Goal: Obtain resource: Obtain resource

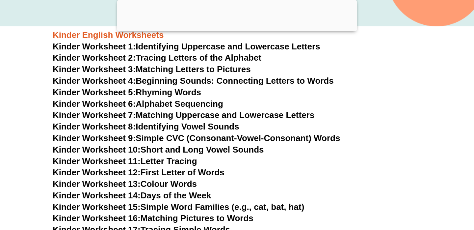
scroll to position [261, 0]
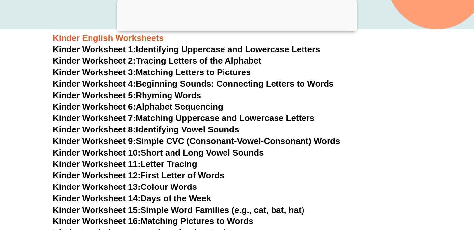
click at [178, 143] on link "Kinder Worksheet 9: Simple CVC (Consonant-Vowel-Consonant) Words" at bounding box center [196, 141] width 287 height 10
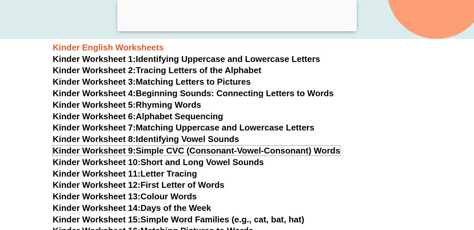
scroll to position [250, 0]
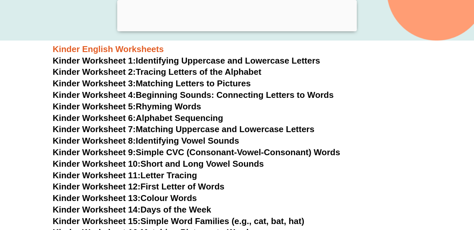
click at [154, 142] on link "Kinder Worksheet 8: Identifying Vowel Sounds" at bounding box center [146, 140] width 186 height 10
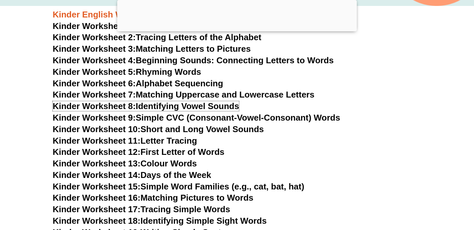
scroll to position [285, 0]
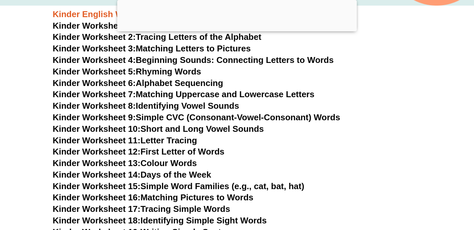
click at [169, 128] on link "Kinder Worksheet 10: Short and Long Vowel Sounds" at bounding box center [158, 129] width 211 height 10
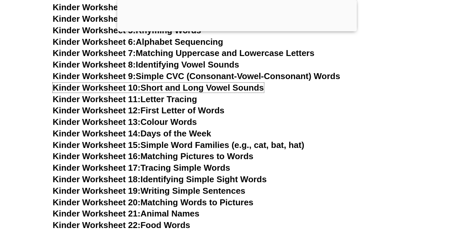
scroll to position [327, 0]
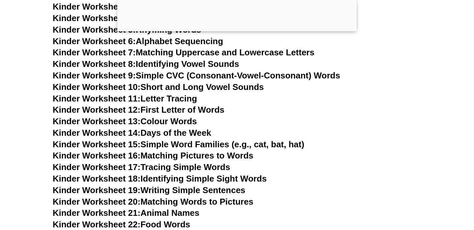
click at [182, 166] on link "Kinder Worksheet 17: Tracing Simple Words" at bounding box center [141, 167] width 177 height 10
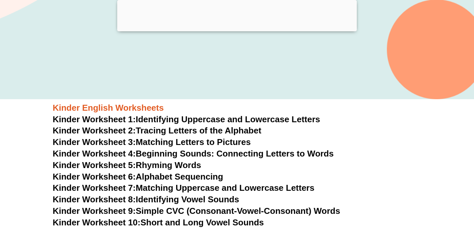
scroll to position [0, 0]
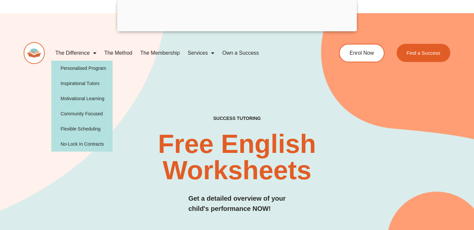
click at [87, 57] on link "The Difference" at bounding box center [75, 52] width 49 height 15
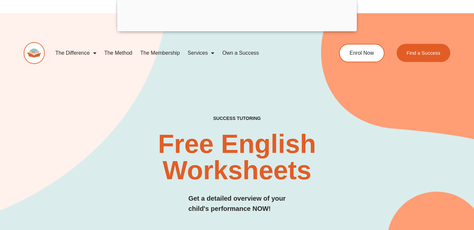
click at [232, 30] on div at bounding box center [236, 30] width 239 height 0
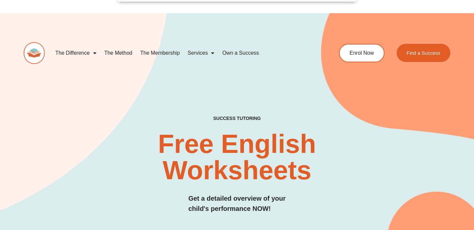
click at [232, 54] on link "Own a Success" at bounding box center [240, 52] width 44 height 15
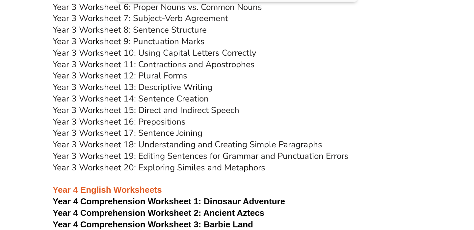
scroll to position [2490, 0]
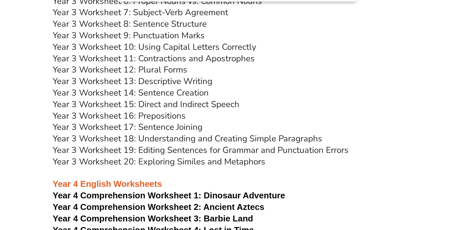
click at [188, 151] on link "Year 3 Worksheet 19: Editing Sentences for Grammar and Punctuation Errors" at bounding box center [201, 150] width 296 height 12
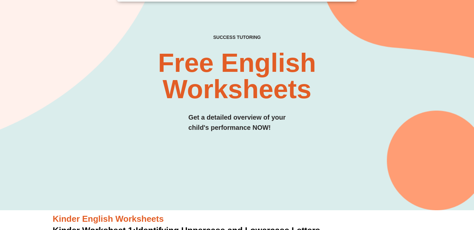
scroll to position [67, 0]
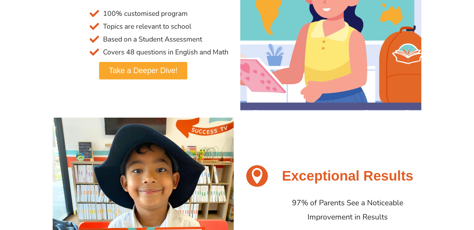
scroll to position [209, 0]
